Goal: Task Accomplishment & Management: Manage account settings

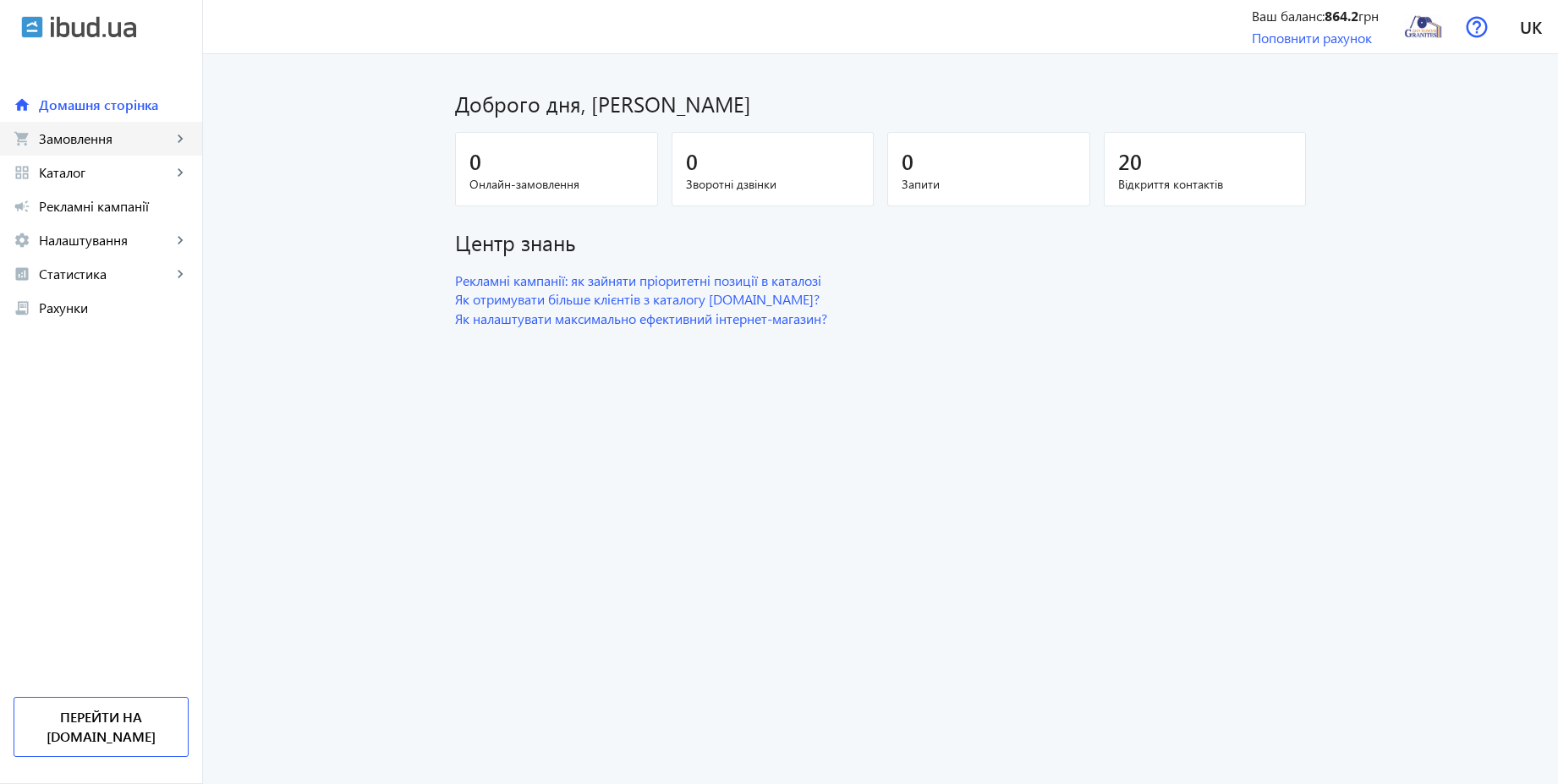
click at [101, 145] on span "Замовлення" at bounding box center [105, 138] width 133 height 17
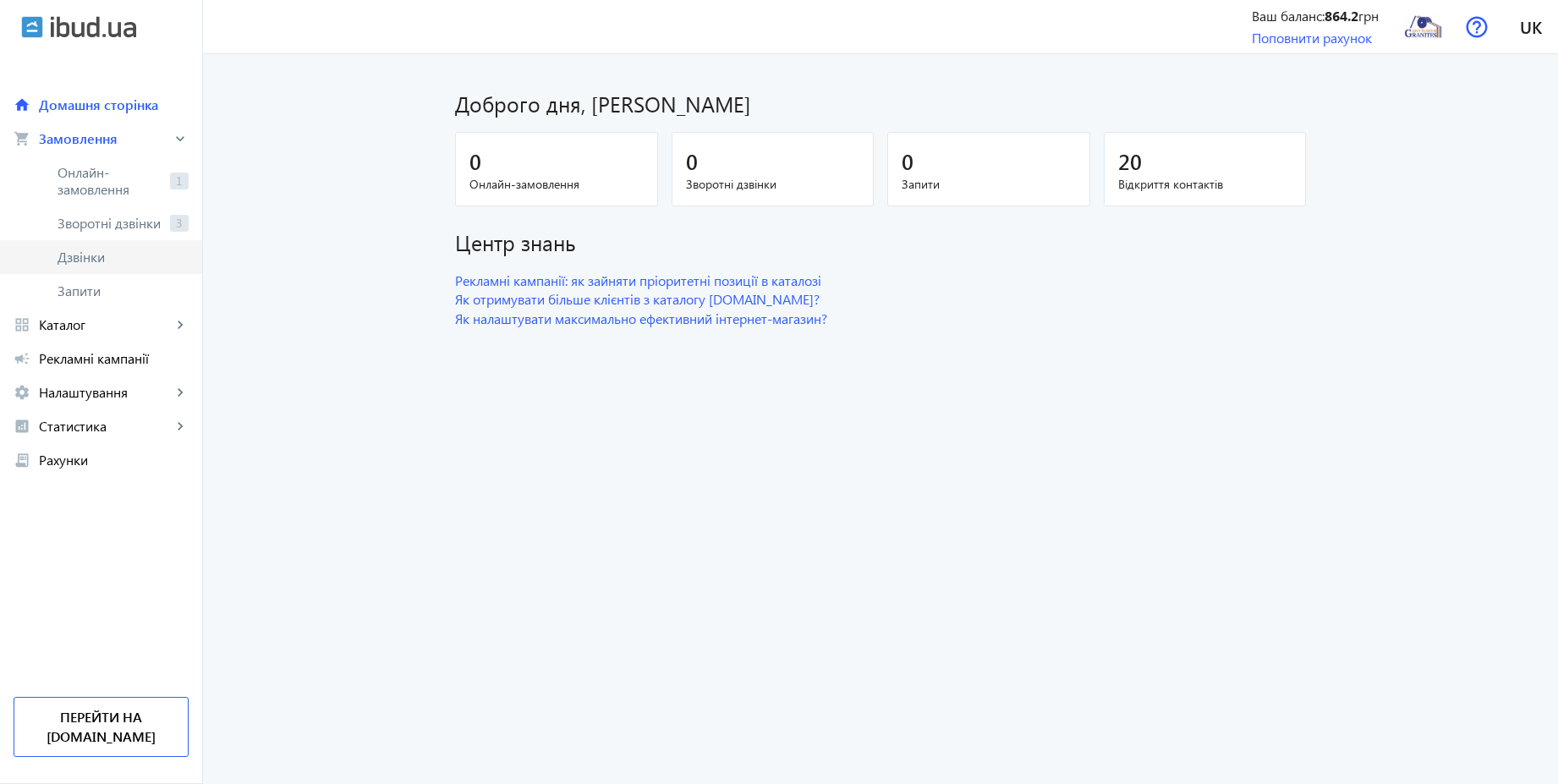
click at [96, 260] on span "Дзвінки" at bounding box center [123, 257] width 131 height 17
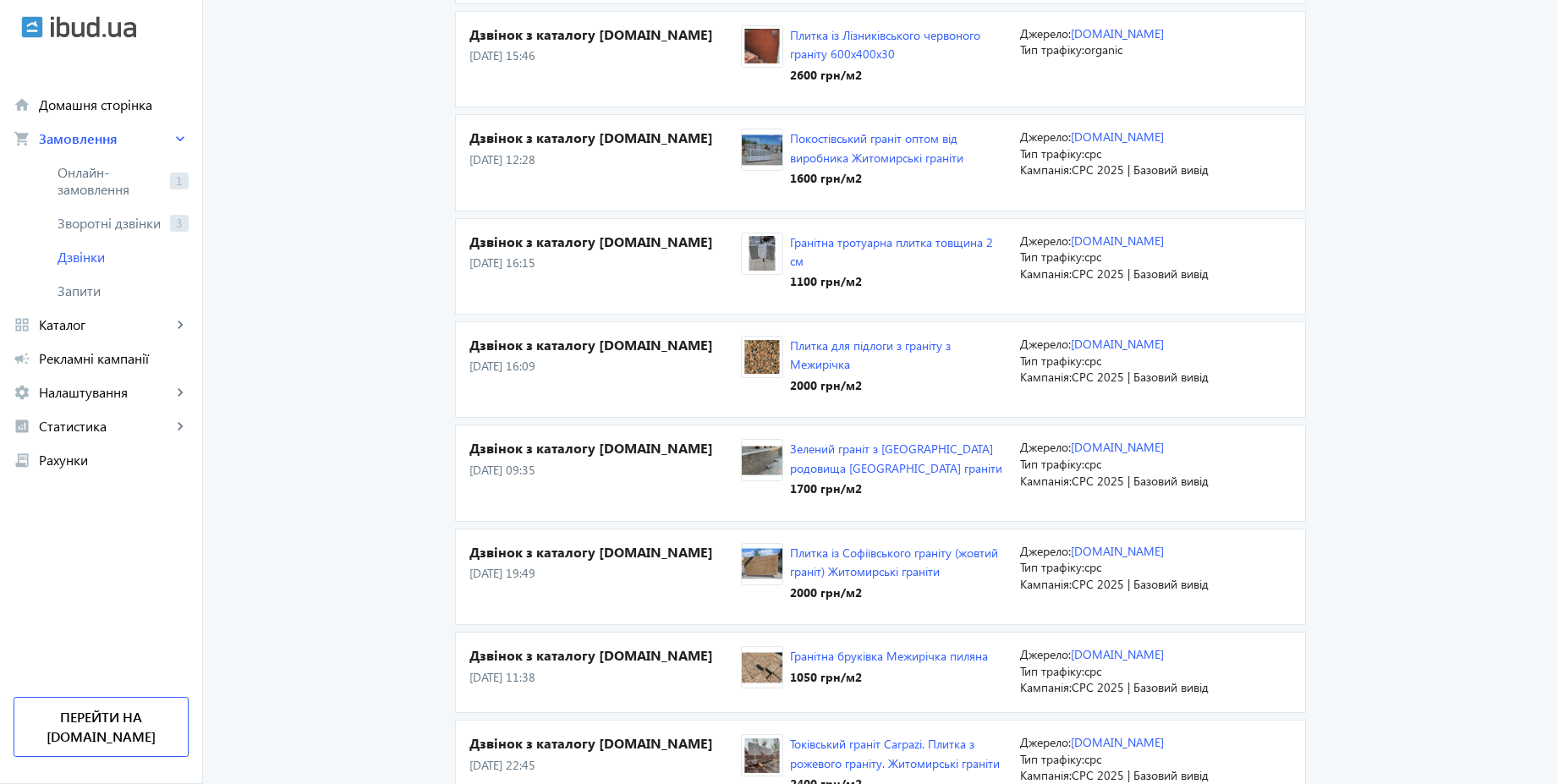
scroll to position [811, 0]
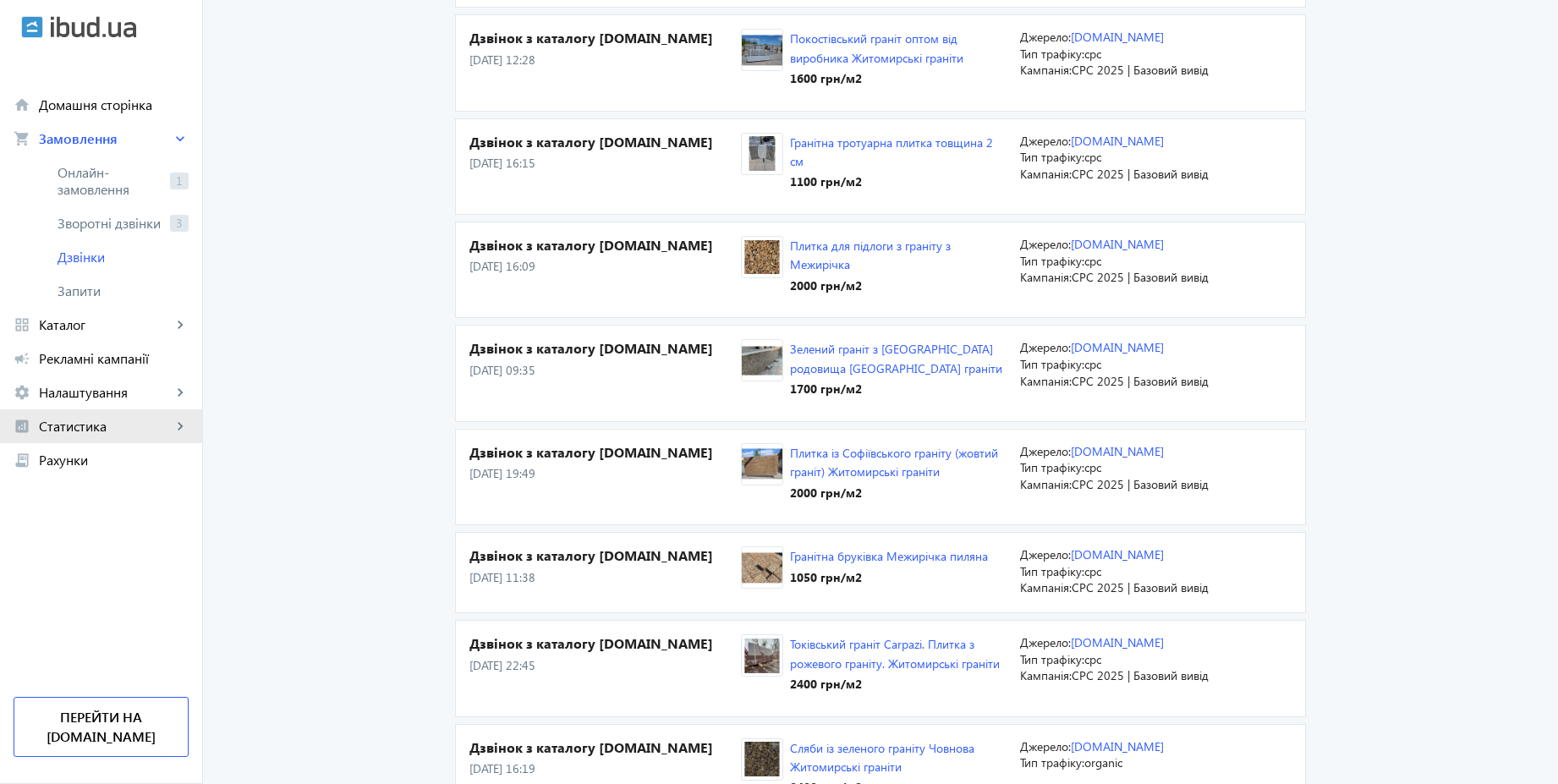
click at [79, 420] on span "Статистика" at bounding box center [105, 426] width 133 height 17
click at [95, 568] on span "Витрати" at bounding box center [123, 561] width 131 height 17
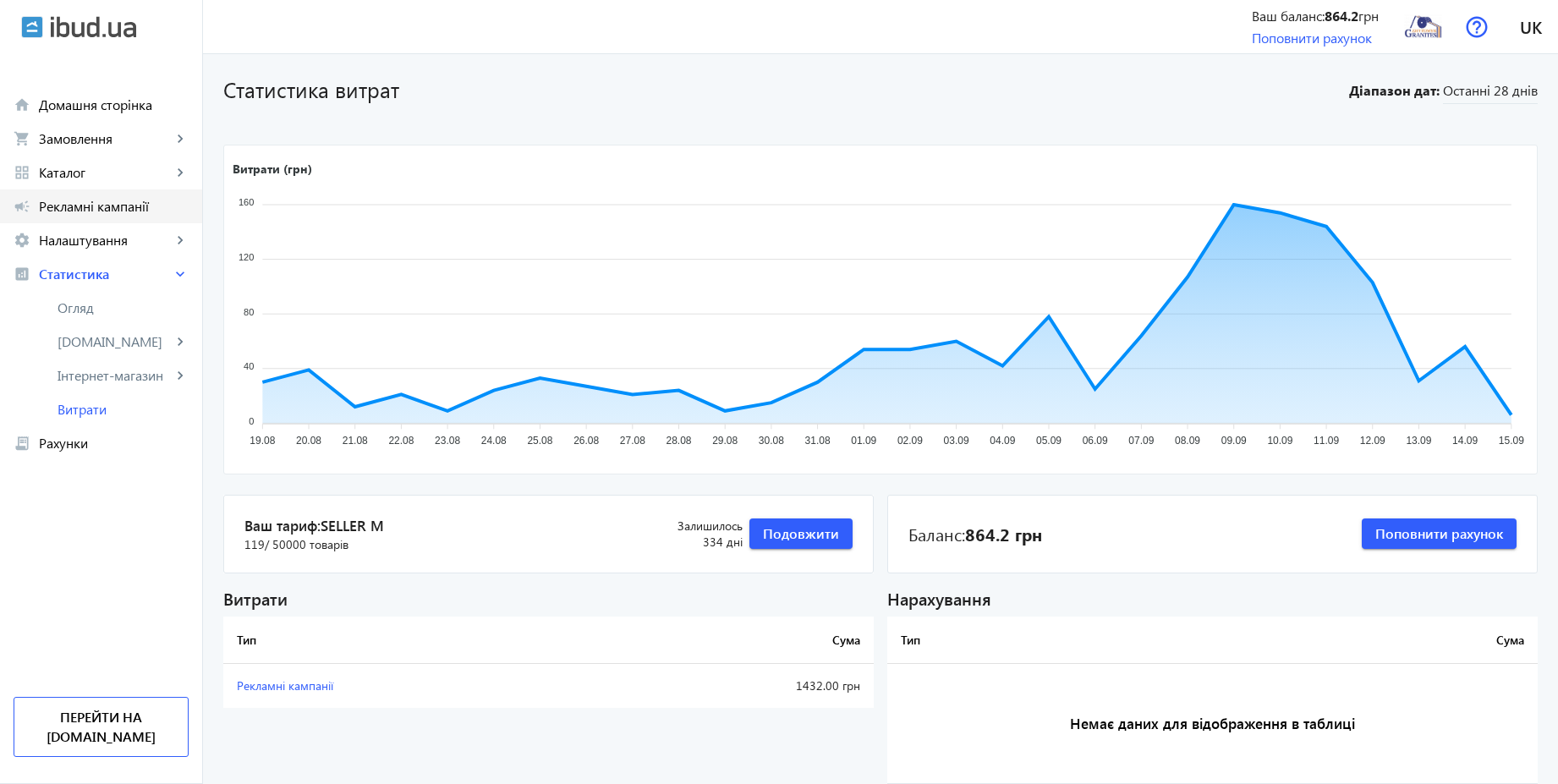
click at [116, 201] on span "Рекламні кампанії" at bounding box center [114, 205] width 150 height 17
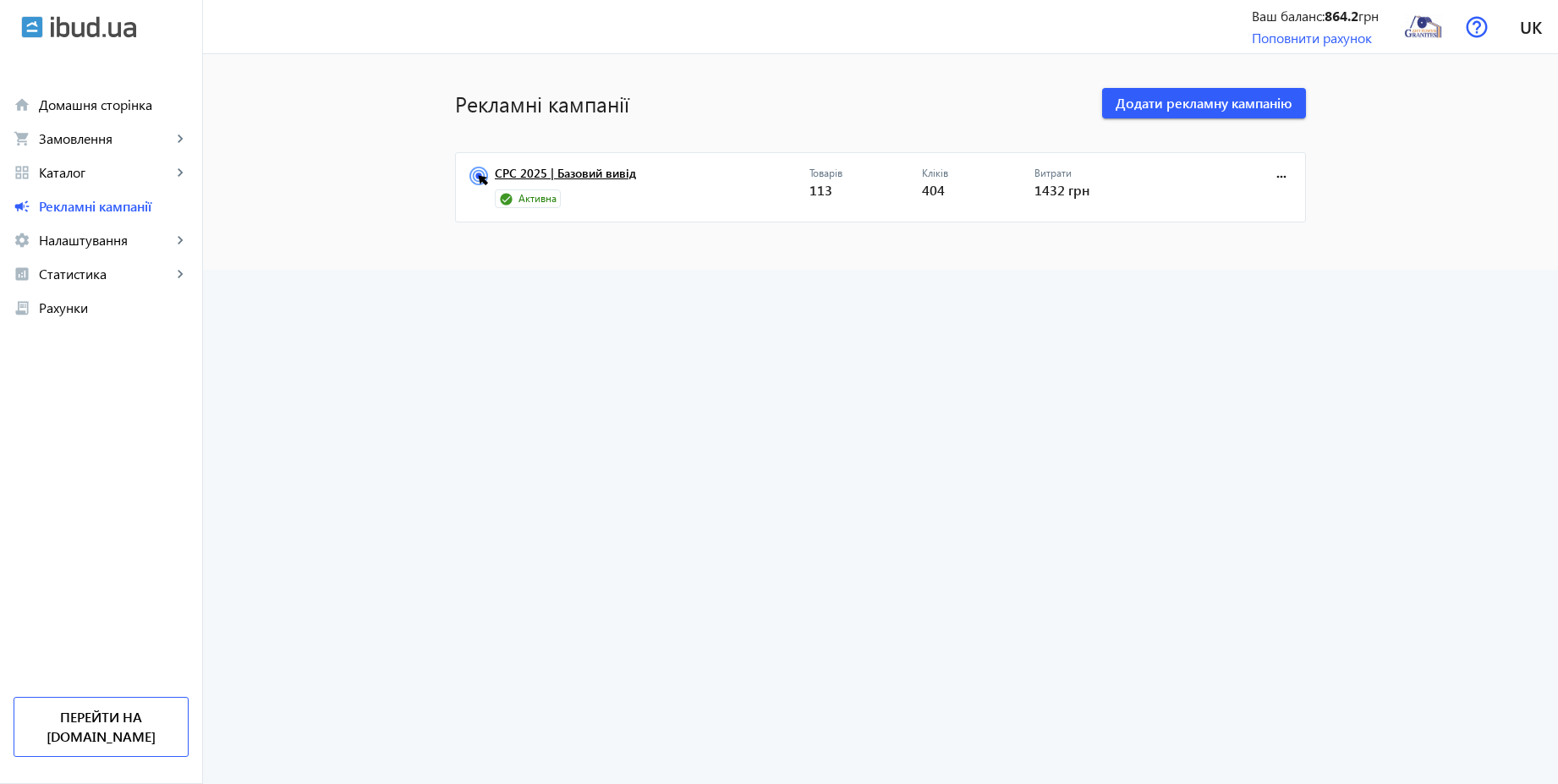
click at [601, 177] on link "CPC 2025 | Базовий вивід" at bounding box center [652, 178] width 315 height 24
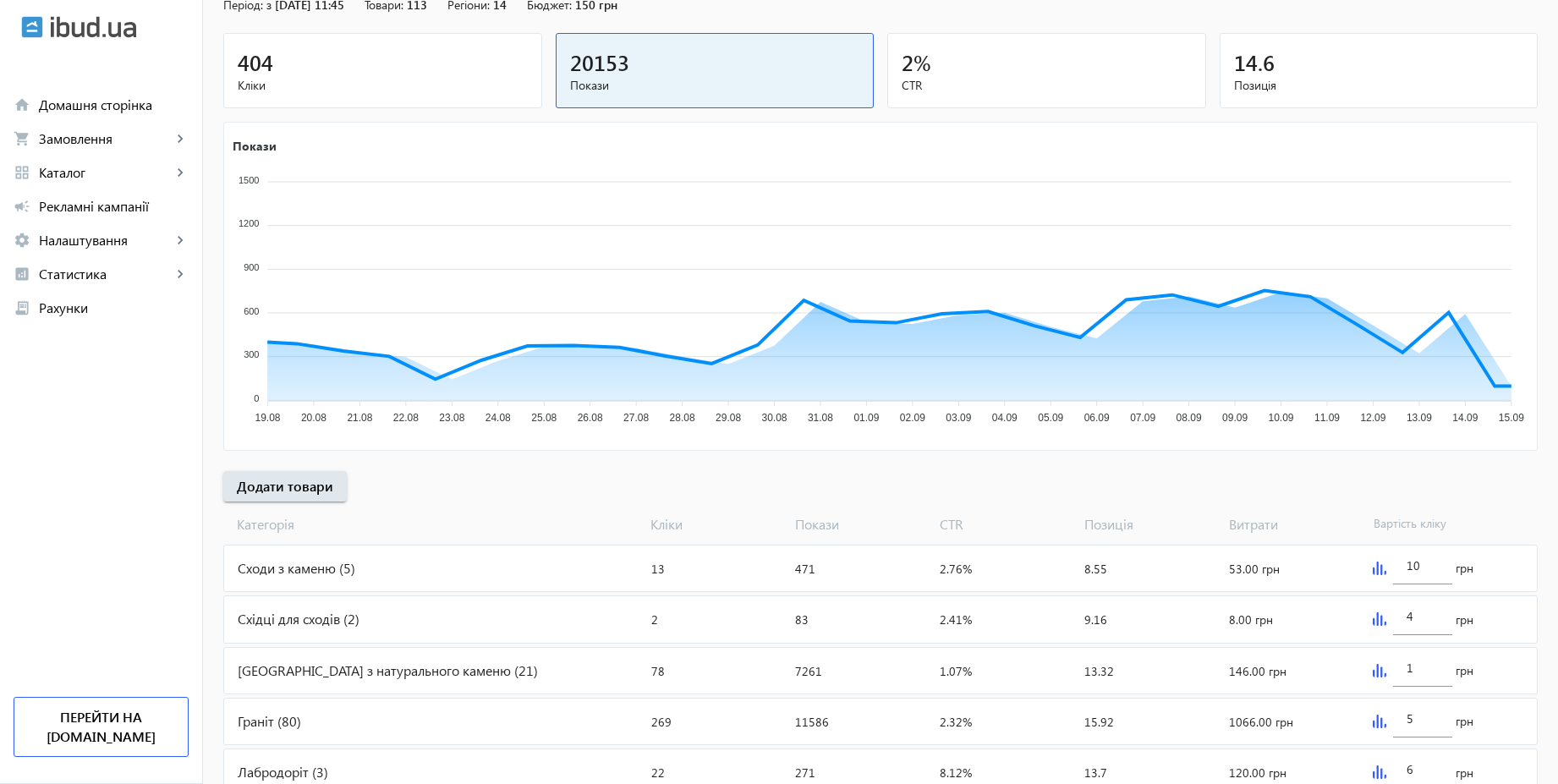
scroll to position [290, 0]
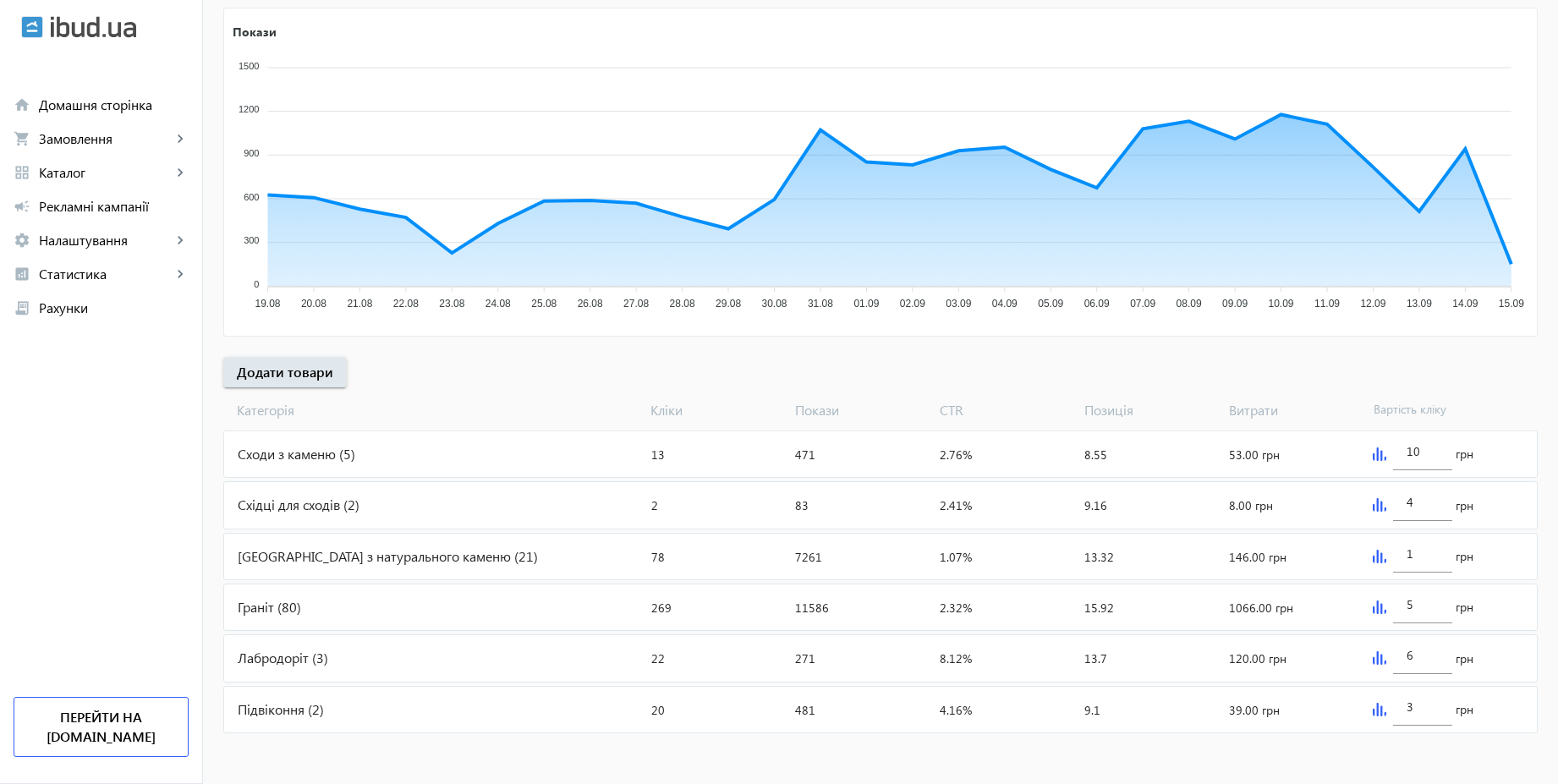
click at [1378, 457] on img at bounding box center [1379, 453] width 13 height 13
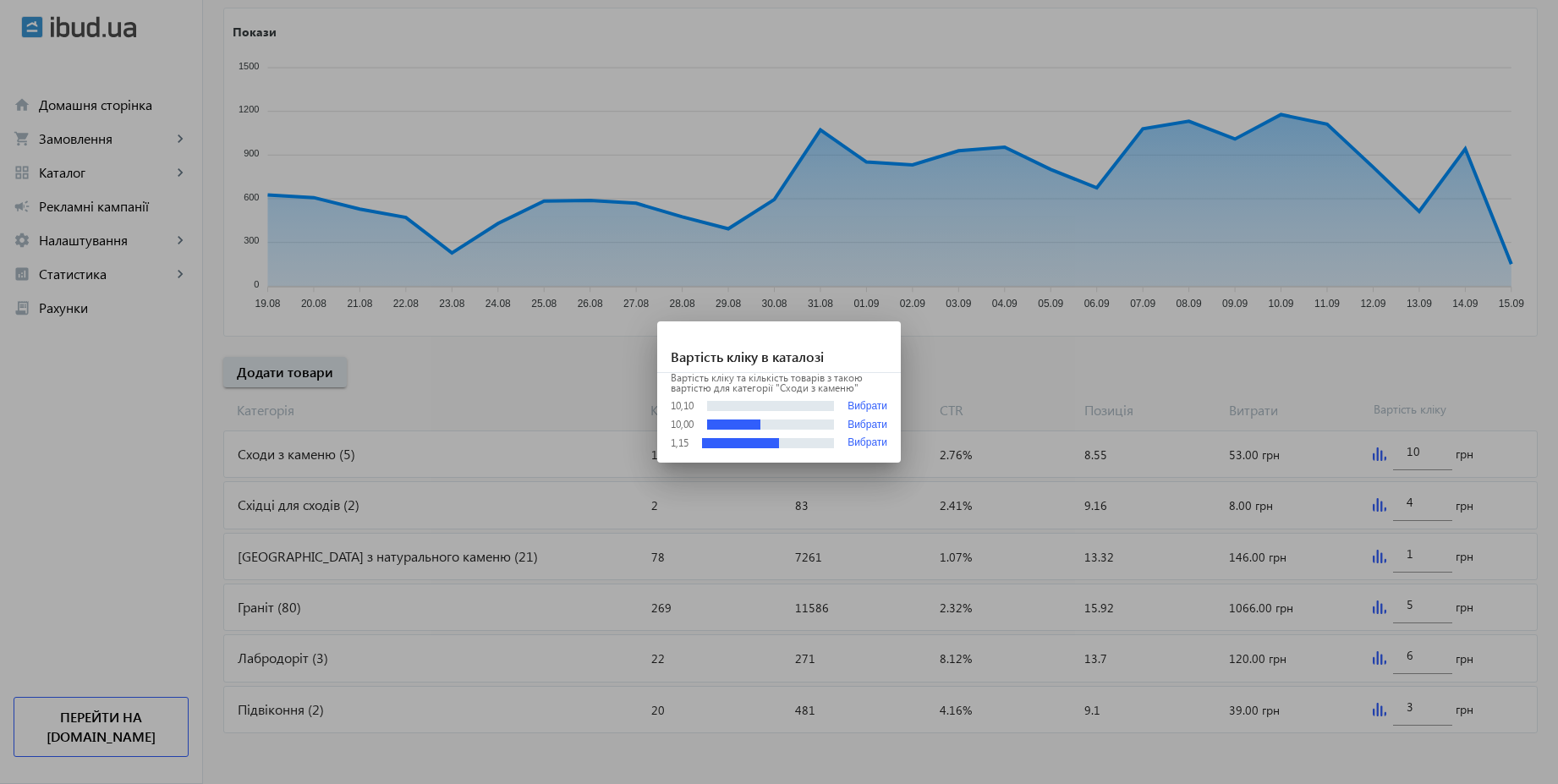
scroll to position [0, 0]
click at [1261, 388] on div at bounding box center [779, 392] width 1558 height 784
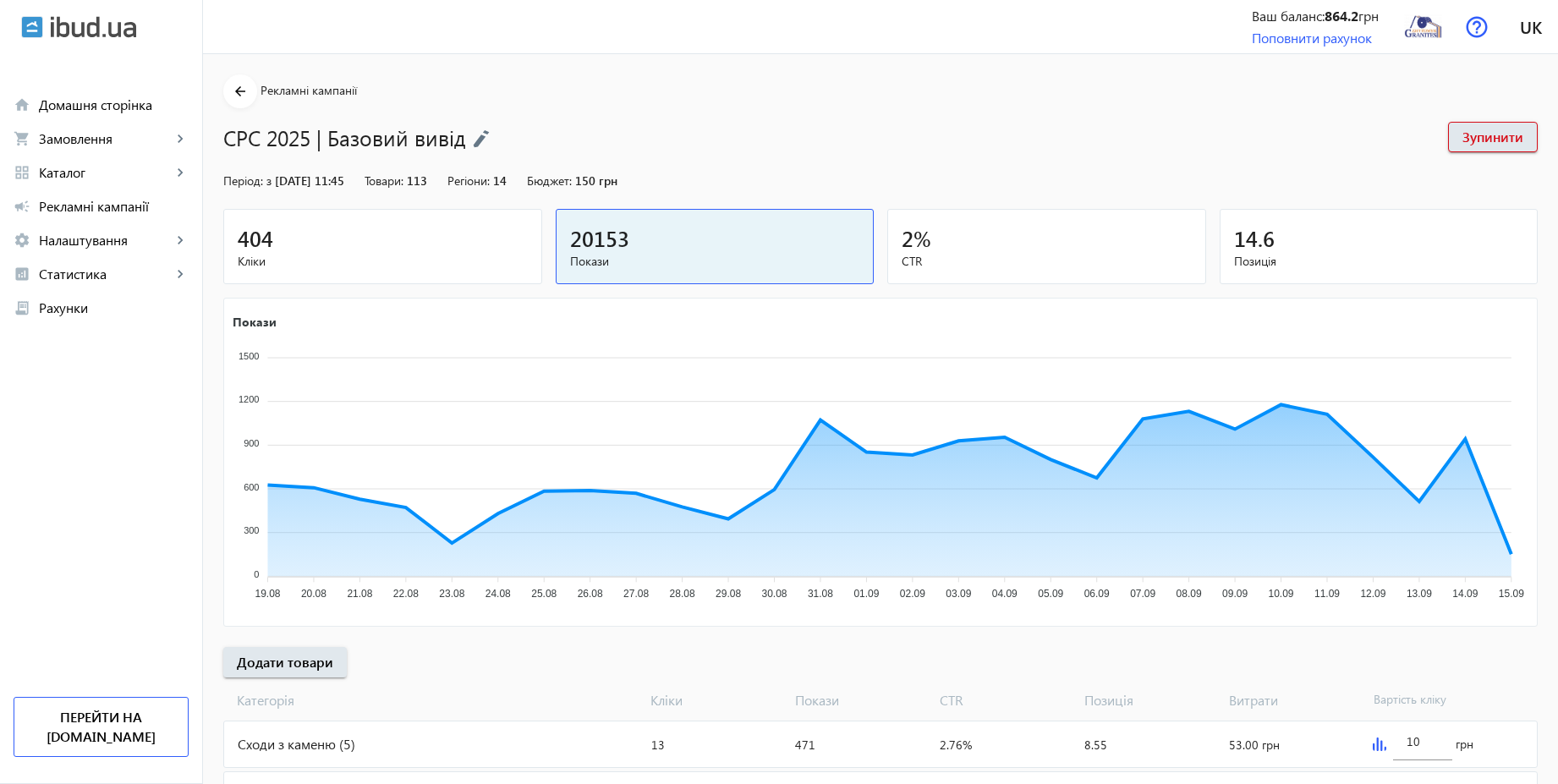
scroll to position [290, 0]
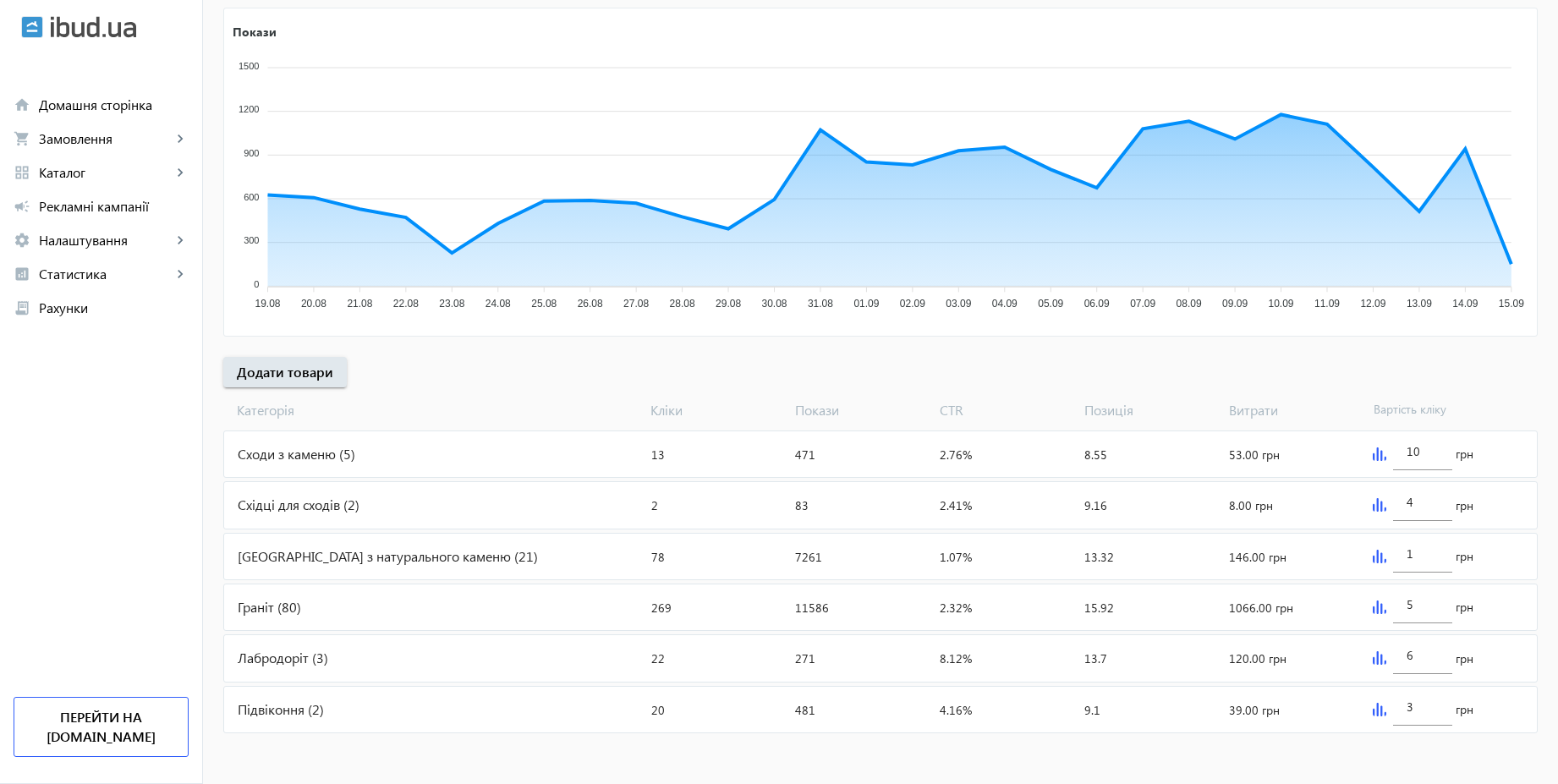
click at [356, 459] on div "Сходи з каменю (5)" at bounding box center [434, 454] width 420 height 46
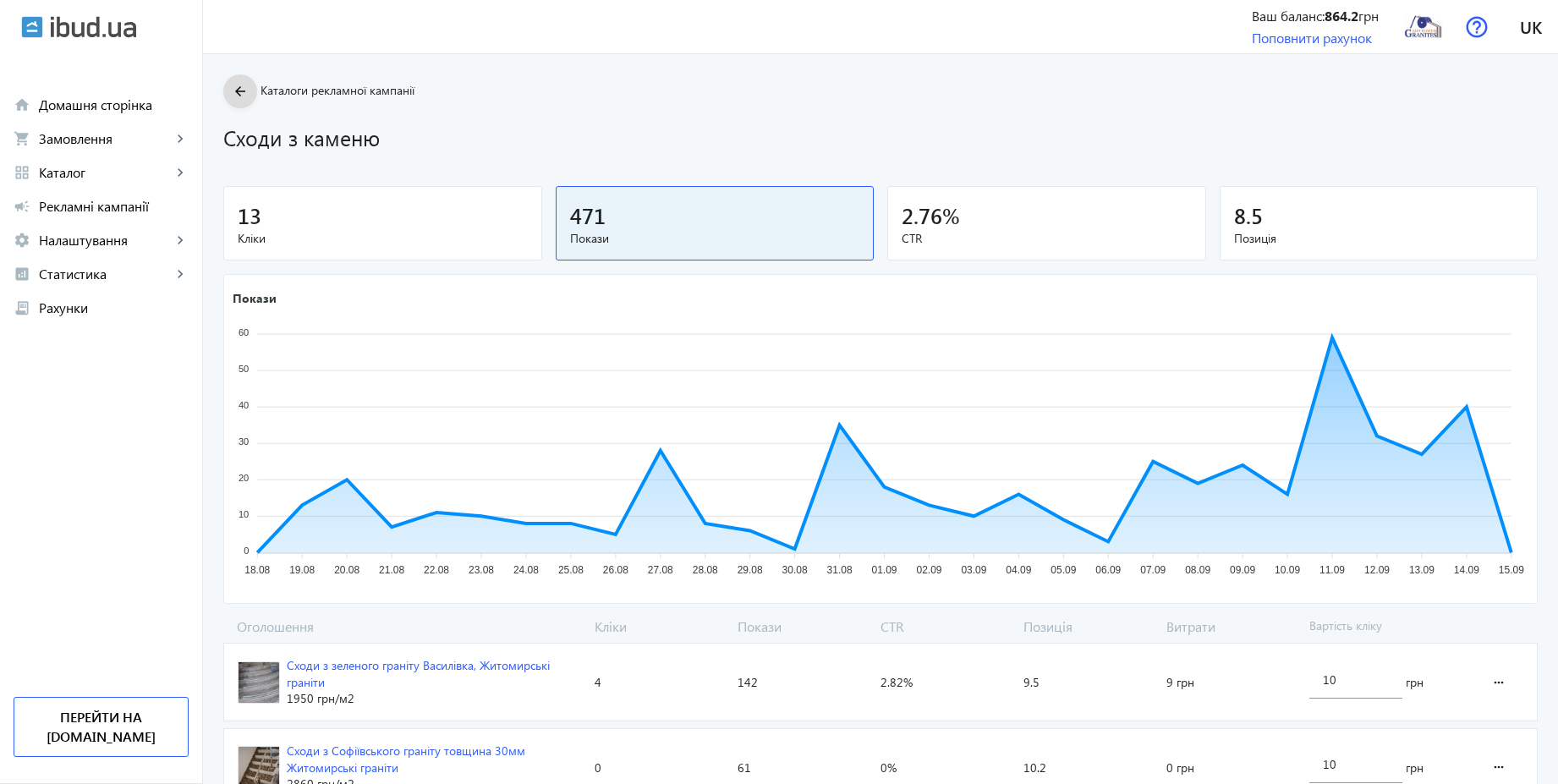
click at [233, 95] on mat-icon "arrow_back" at bounding box center [241, 92] width 21 height 21
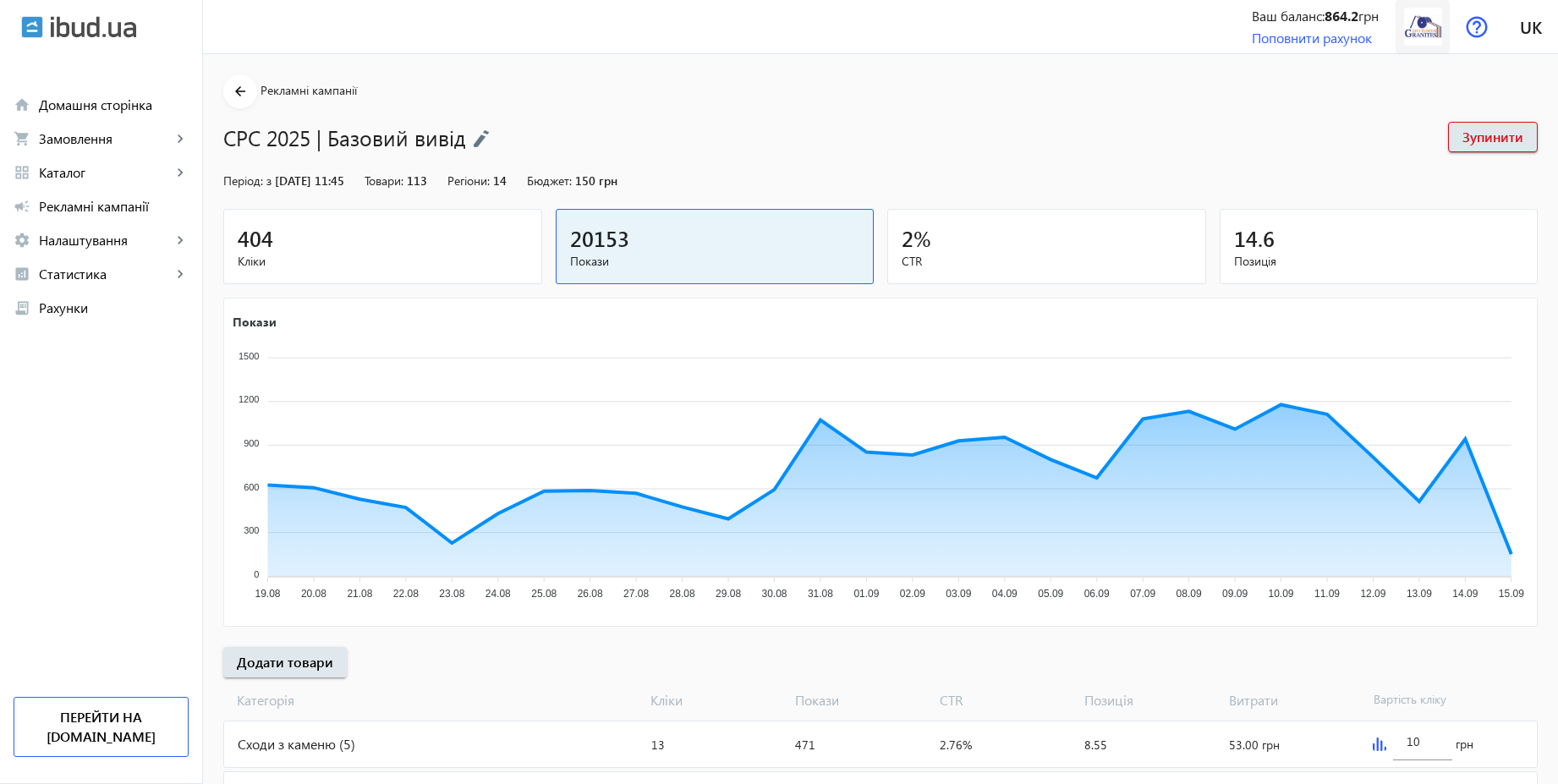
click at [1425, 32] on img at bounding box center [1422, 26] width 38 height 38
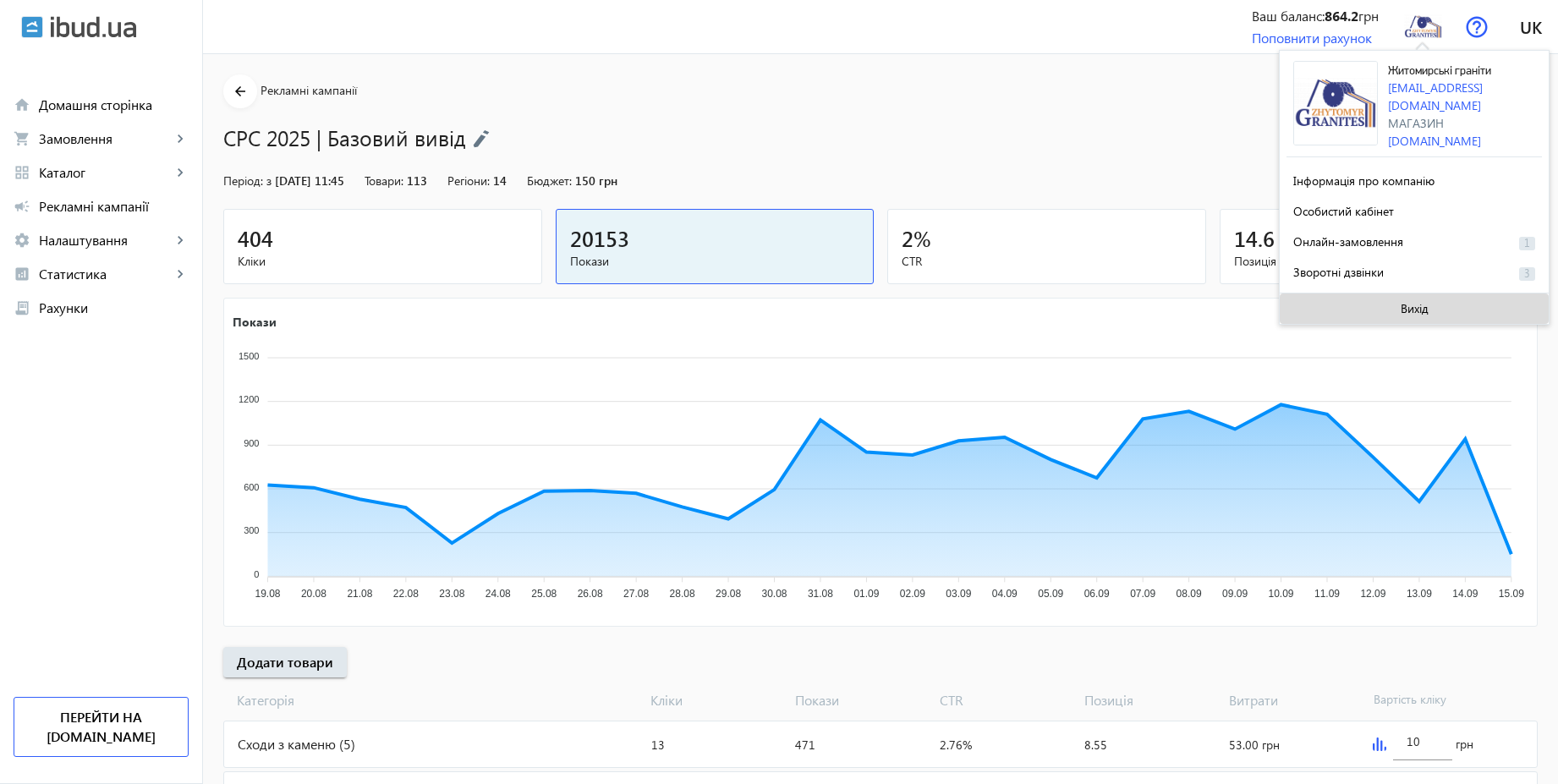
click at [1412, 310] on span "Вихід" at bounding box center [1415, 308] width 28 height 13
